Goal: Information Seeking & Learning: Learn about a topic

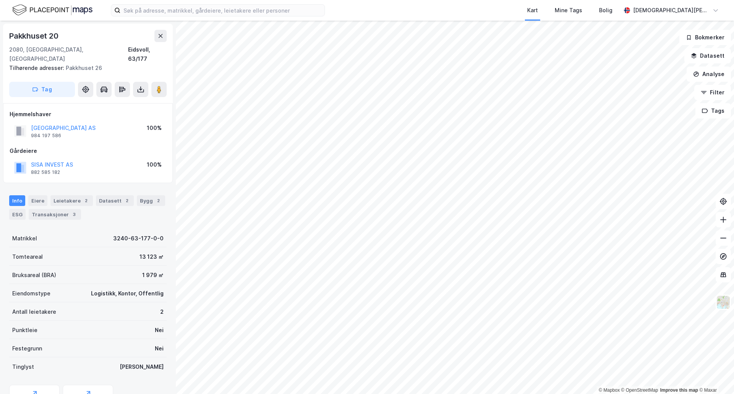
click at [97, 237] on div "Matrikkel 3240-63-177-0-0" at bounding box center [87, 238] width 157 height 18
click at [68, 251] on div "Tomteareal 13 123 ㎡" at bounding box center [87, 256] width 157 height 18
click at [71, 269] on div "Bruksareal (BRA) 1 979 ㎡" at bounding box center [87, 275] width 157 height 18
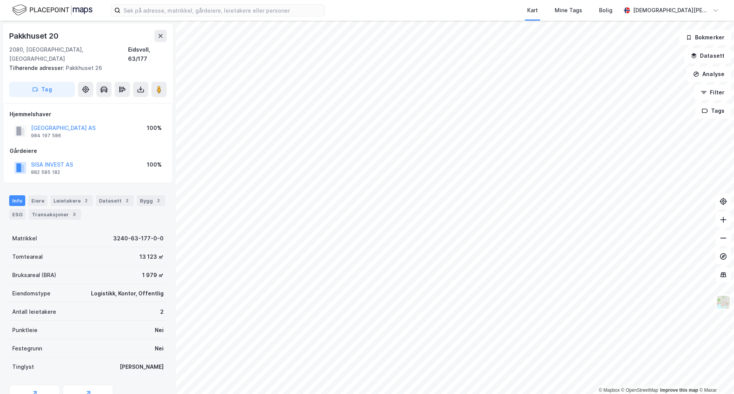
click at [71, 266] on div "Bruksareal (BRA) 1 979 ㎡" at bounding box center [87, 275] width 157 height 18
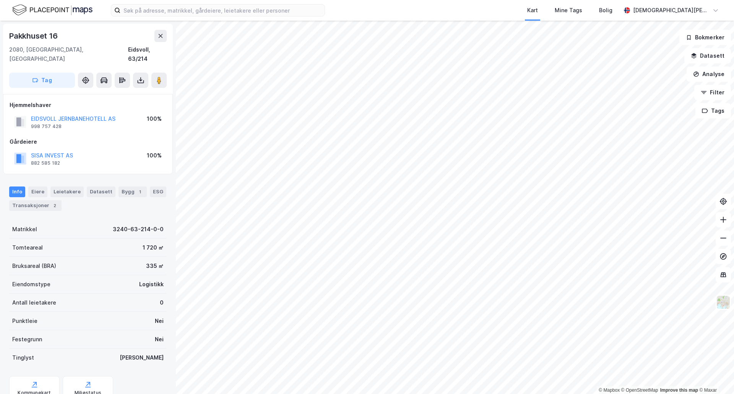
click at [104, 275] on div "Eiendomstype Logistikk" at bounding box center [87, 284] width 157 height 18
